Goal: Information Seeking & Learning: Learn about a topic

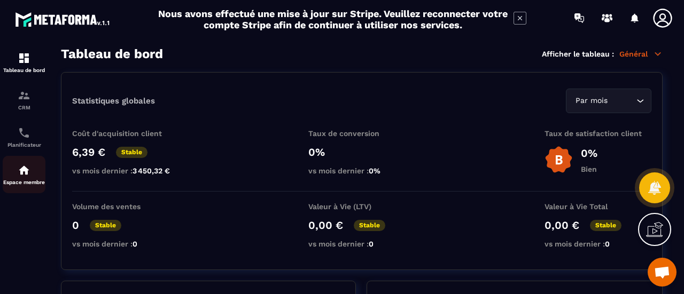
click at [14, 185] on p "Espace membre" at bounding box center [24, 182] width 43 height 6
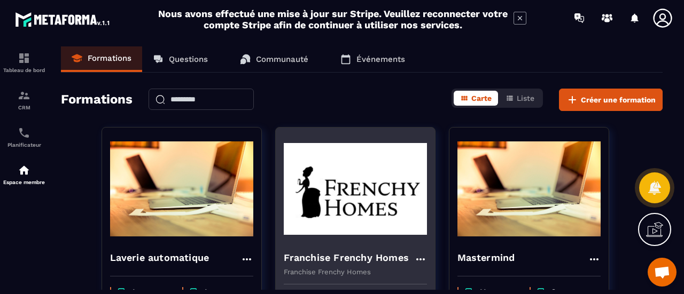
click at [367, 186] on img at bounding box center [355, 189] width 143 height 107
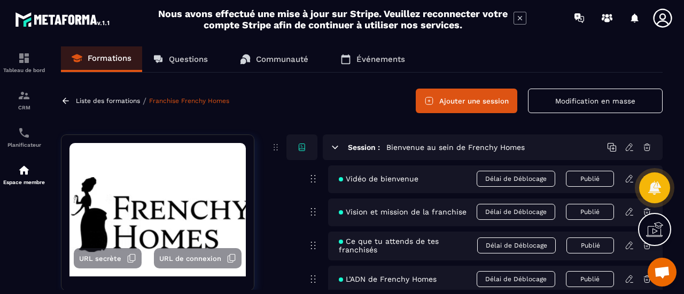
click at [173, 61] on p "Questions" at bounding box center [188, 59] width 39 height 10
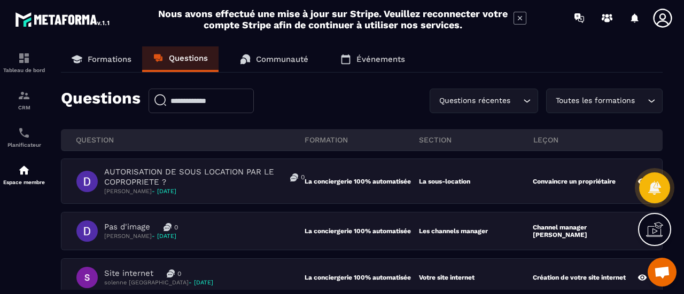
click at [106, 57] on p "Formations" at bounding box center [110, 59] width 44 height 10
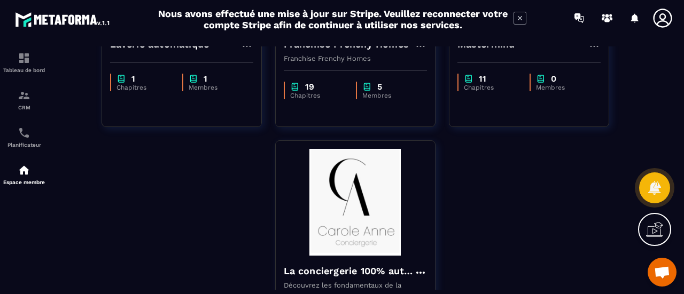
scroll to position [331, 0]
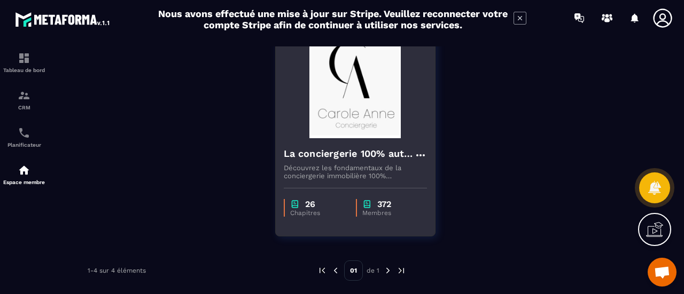
click at [375, 133] on img at bounding box center [355, 85] width 143 height 107
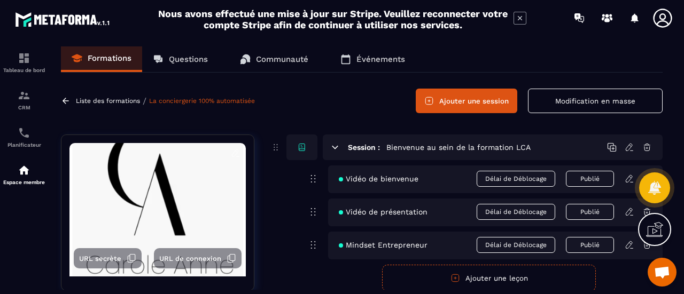
click at [195, 60] on p "Questions" at bounding box center [188, 59] width 39 height 10
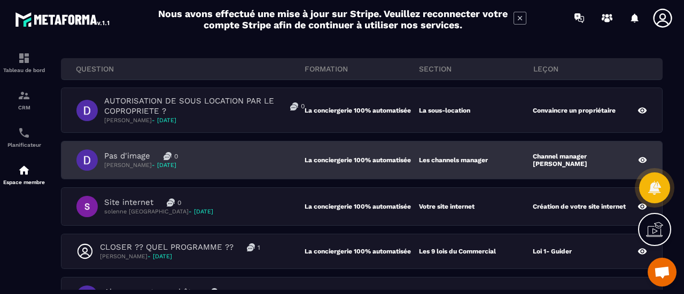
scroll to position [57, 0]
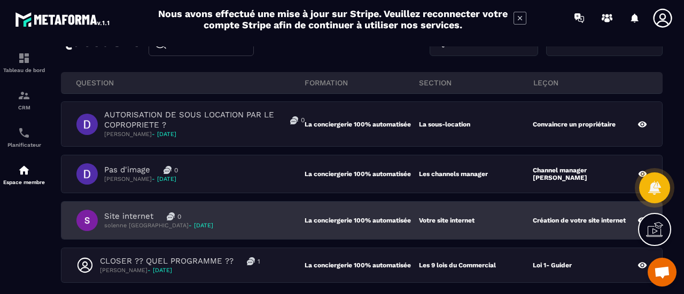
click at [268, 223] on div "Site internet 0 solenne SAINT-VILLE - 16 septembre" at bounding box center [190, 220] width 228 height 21
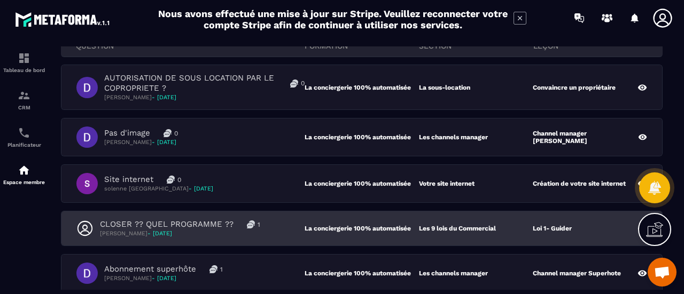
scroll to position [111, 0]
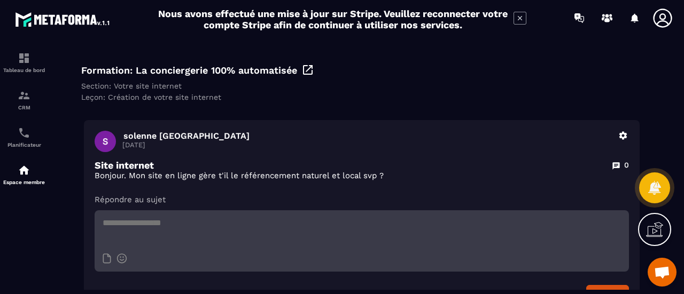
scroll to position [53, 0]
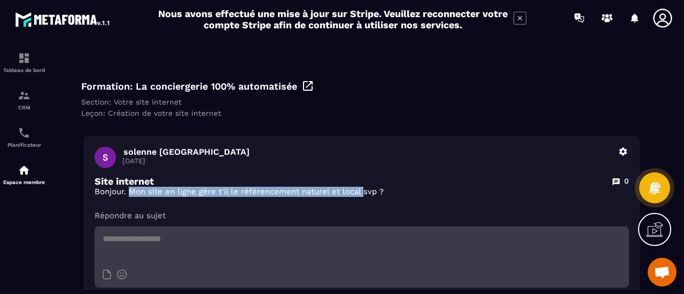
drag, startPoint x: 362, startPoint y: 194, endPoint x: 130, endPoint y: 197, distance: 231.3
click at [130, 197] on p "Bonjour. Mon site en ligne gère t'il le référencement naturel et local svp ?" at bounding box center [362, 192] width 534 height 10
copy p "Mon site en ligne gère t'il le référencement naturel et local"
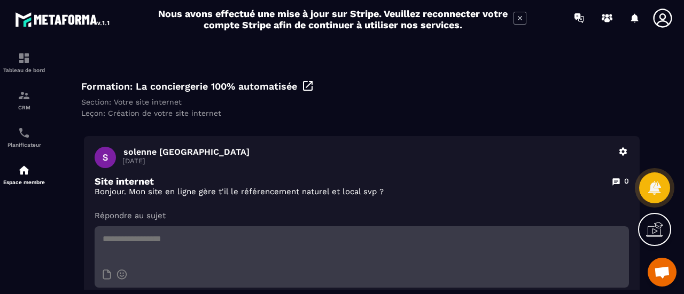
click at [455, 211] on p "Répondre au sujet" at bounding box center [362, 215] width 534 height 11
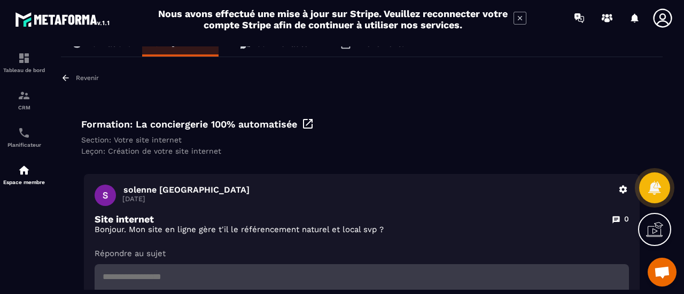
scroll to position [0, 0]
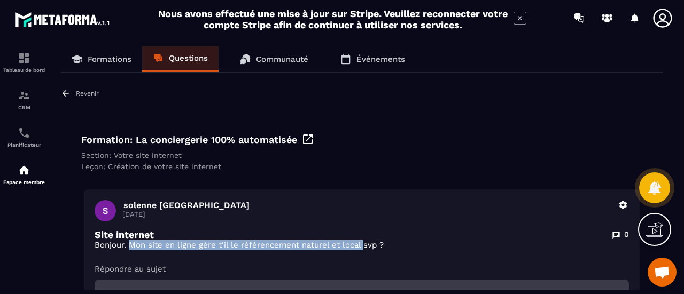
drag, startPoint x: 363, startPoint y: 247, endPoint x: 129, endPoint y: 242, distance: 234.5
click at [129, 242] on p "Bonjour. Mon site en ligne gère t'il le référencement naturel et local svp ?" at bounding box center [362, 245] width 534 height 10
copy p "Mon site en ligne gère t'il le référencement naturel et local"
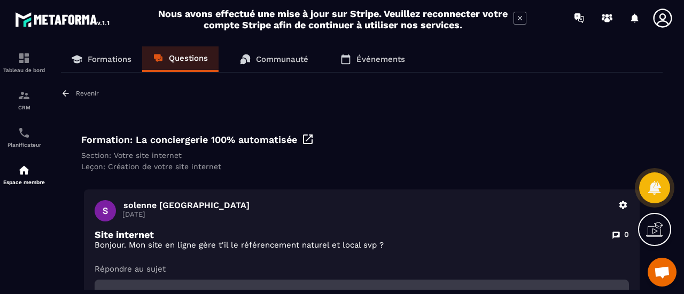
click at [403, 152] on div "Section: Votre site internet" at bounding box center [361, 155] width 561 height 9
click at [173, 58] on p "Questions" at bounding box center [188, 58] width 39 height 10
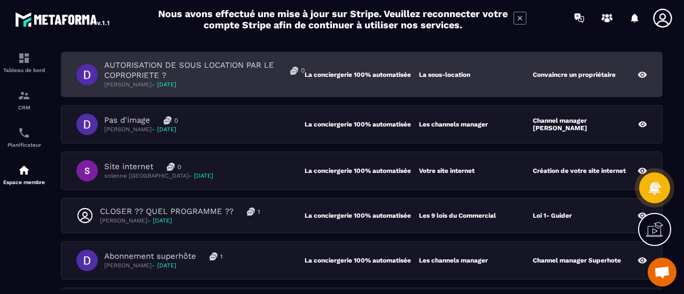
scroll to position [53, 0]
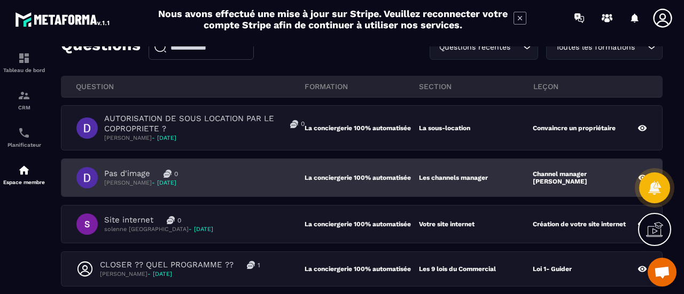
click at [281, 187] on div "Pas d'image 0 Dominique Gallet - 16 septembre" at bounding box center [190, 177] width 228 height 21
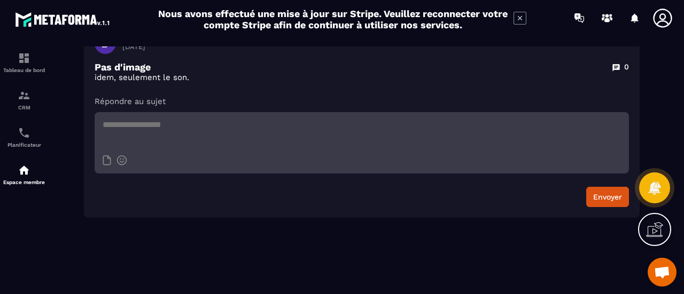
scroll to position [7, 0]
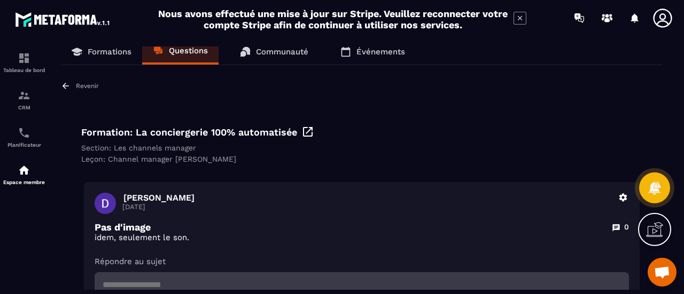
click at [193, 53] on p "Questions" at bounding box center [188, 51] width 39 height 10
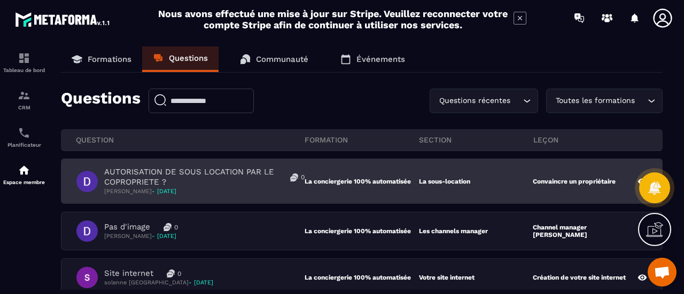
click at [240, 173] on p "AUTORISATION DE SOUS LOCATION PAR LE COPROPRIETE ?" at bounding box center [190, 177] width 173 height 20
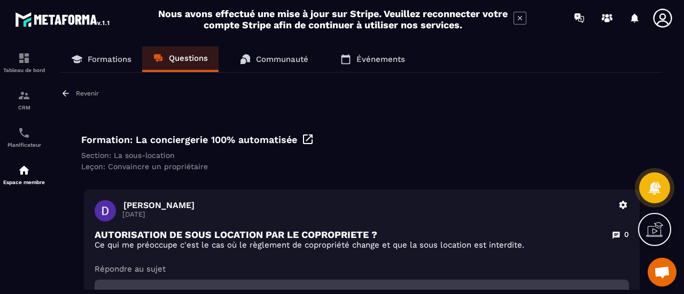
click at [184, 64] on link "Questions" at bounding box center [180, 59] width 76 height 26
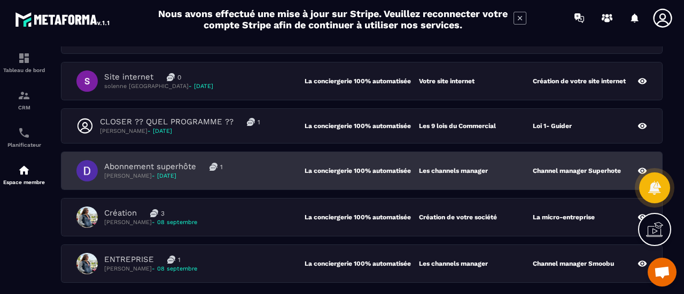
scroll to position [214, 0]
